Goal: Check status

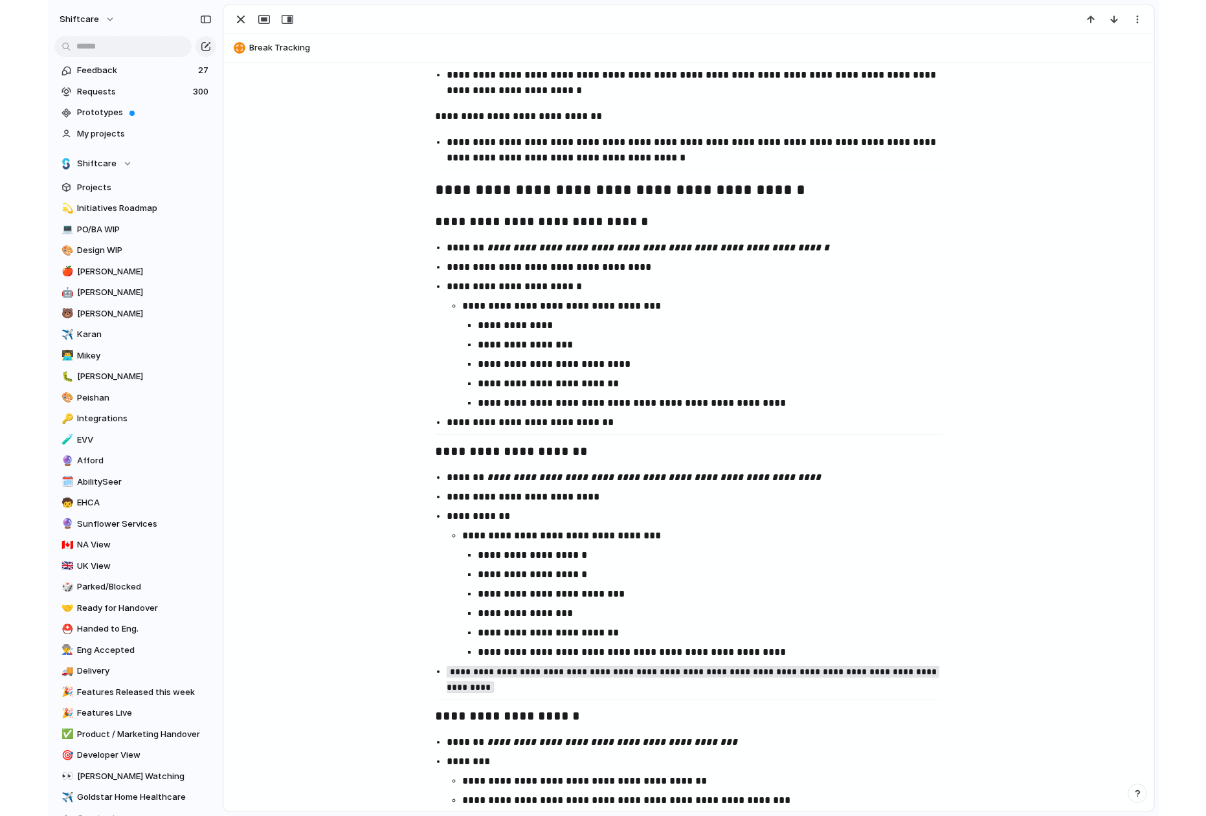
scroll to position [601, 0]
